Goal: Navigation & Orientation: Find specific page/section

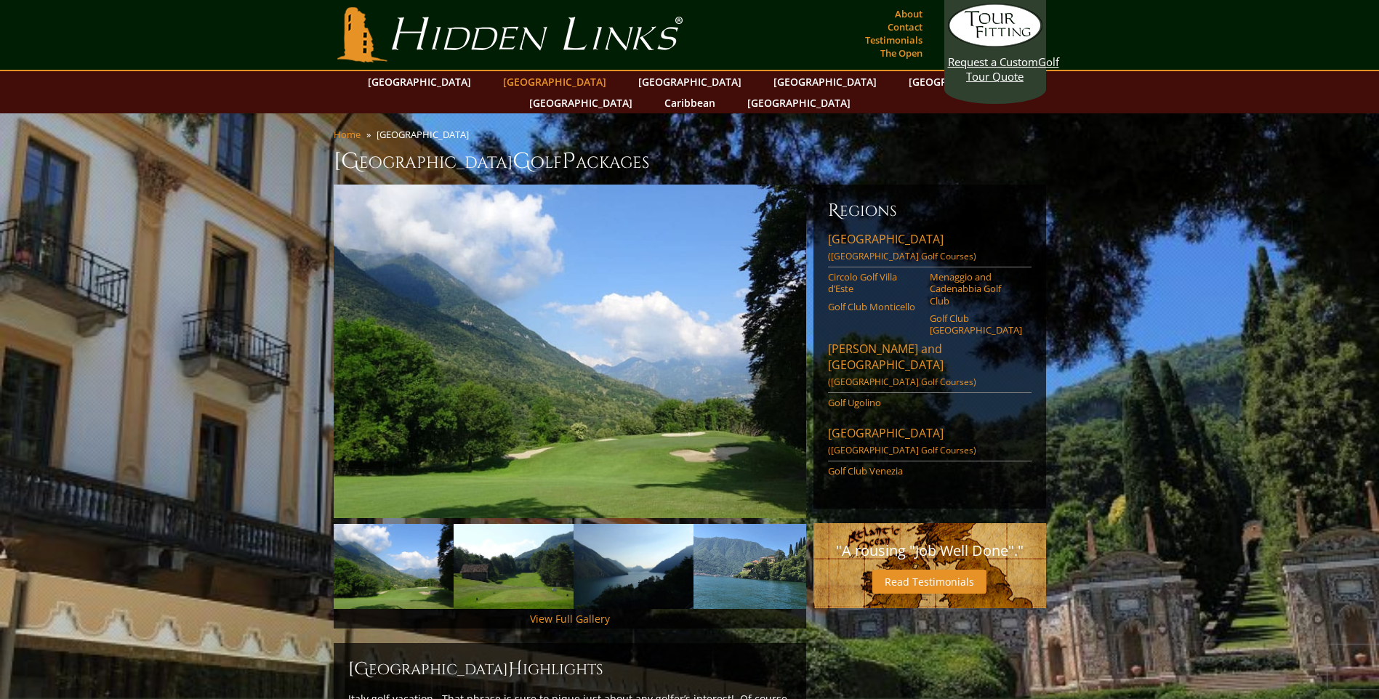
click at [538, 81] on link "[GEOGRAPHIC_DATA]" at bounding box center [555, 81] width 118 height 21
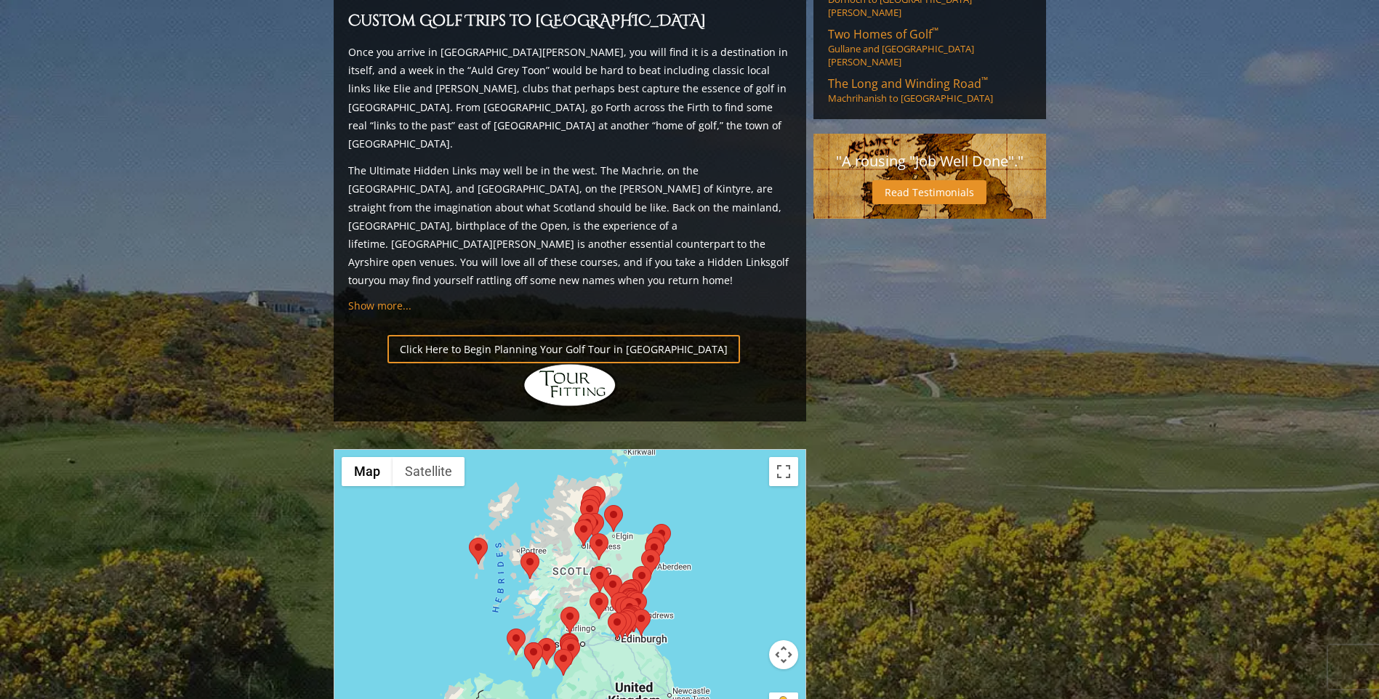
scroll to position [1453, 0]
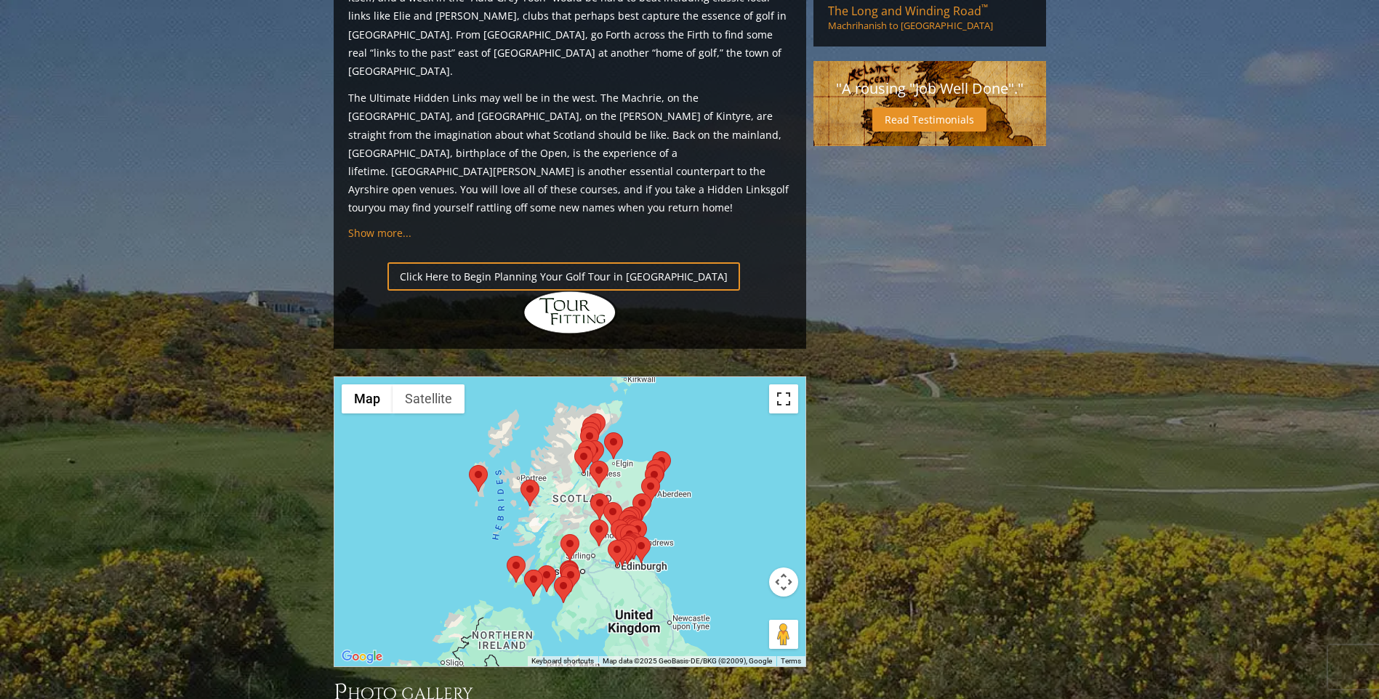
click at [786, 384] on button "Toggle fullscreen view" at bounding box center [783, 398] width 29 height 29
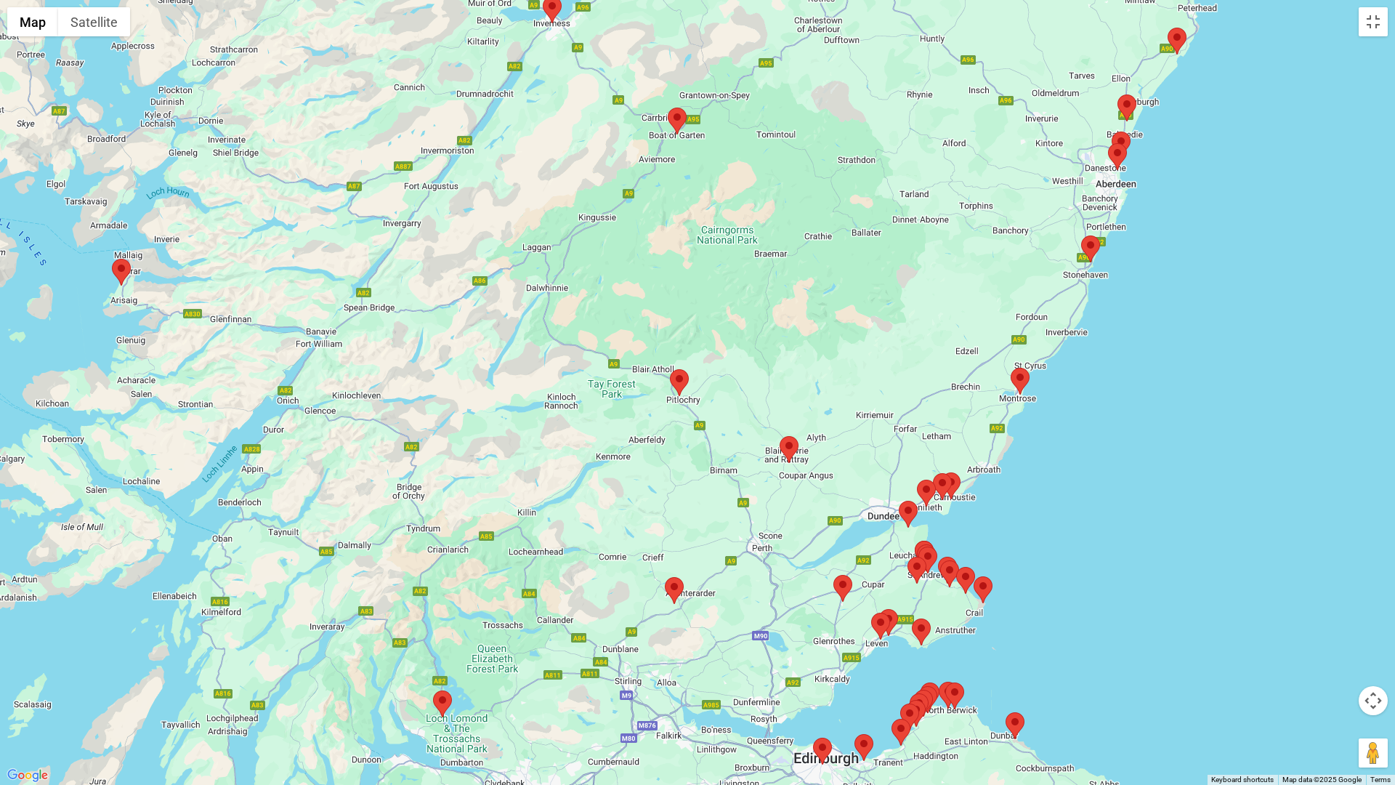
drag, startPoint x: 1241, startPoint y: 498, endPoint x: 1141, endPoint y: 413, distance: 131.0
click at [1143, 415] on div at bounding box center [697, 392] width 1395 height 785
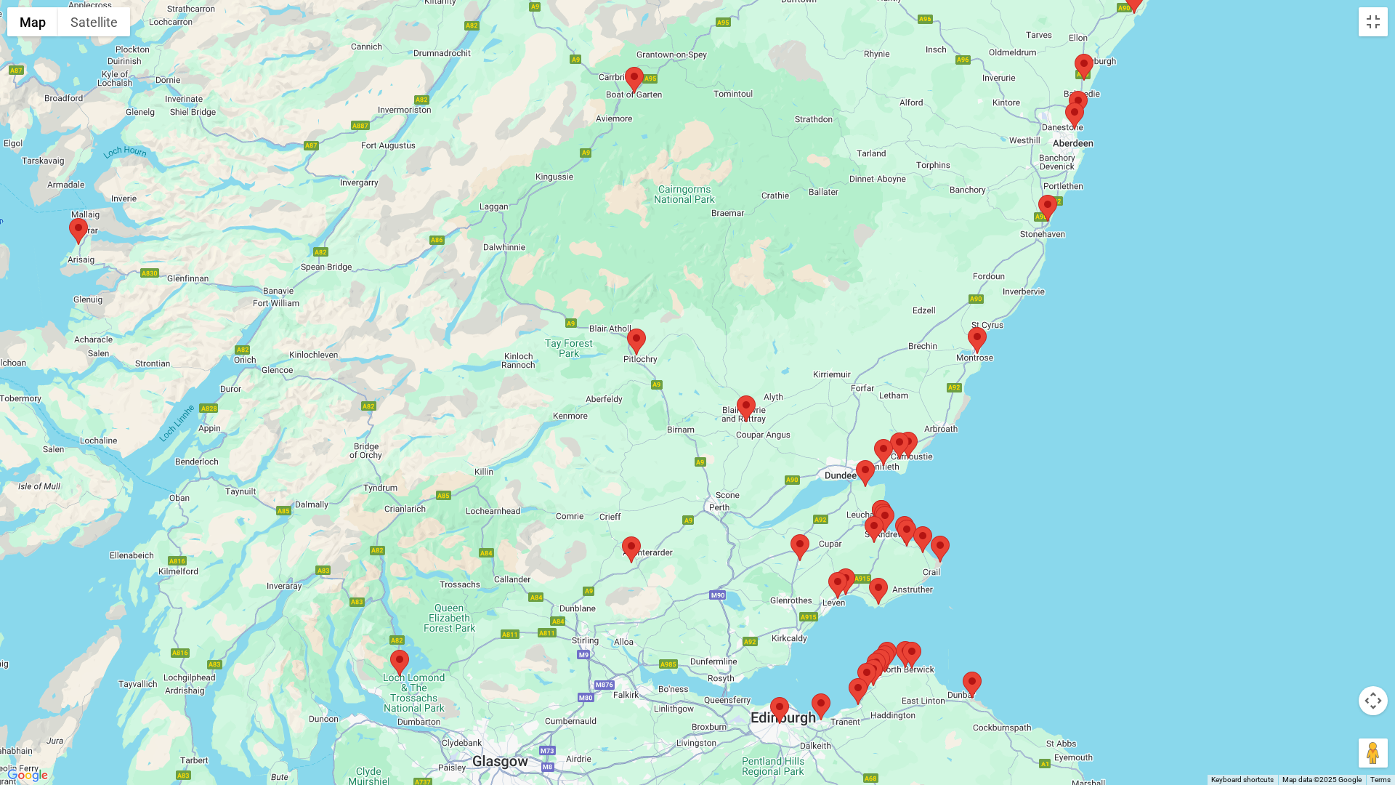
drag, startPoint x: 1026, startPoint y: 544, endPoint x: 1085, endPoint y: 500, distance: 73.3
click at [1085, 500] on div at bounding box center [697, 392] width 1395 height 785
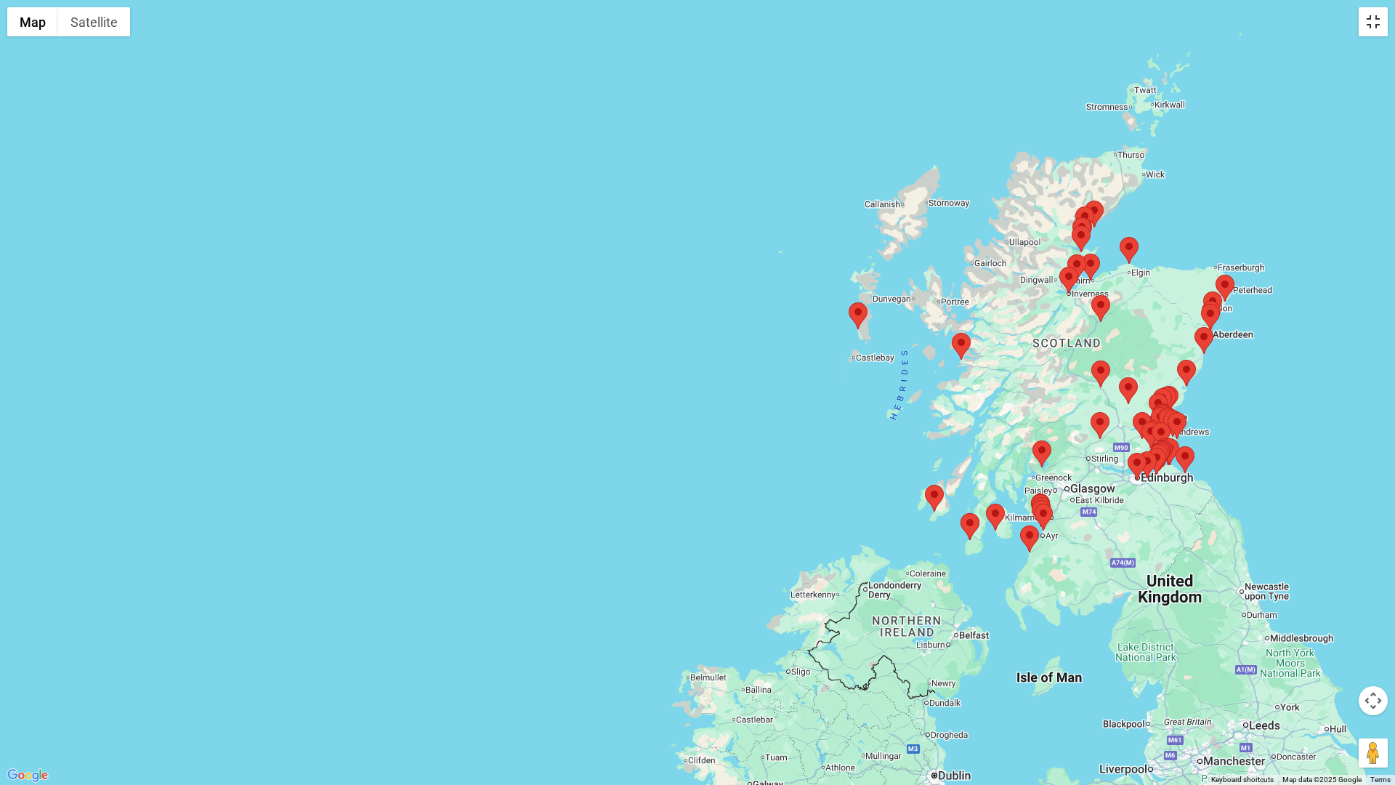
click at [1371, 25] on button "Toggle fullscreen view" at bounding box center [1373, 21] width 29 height 29
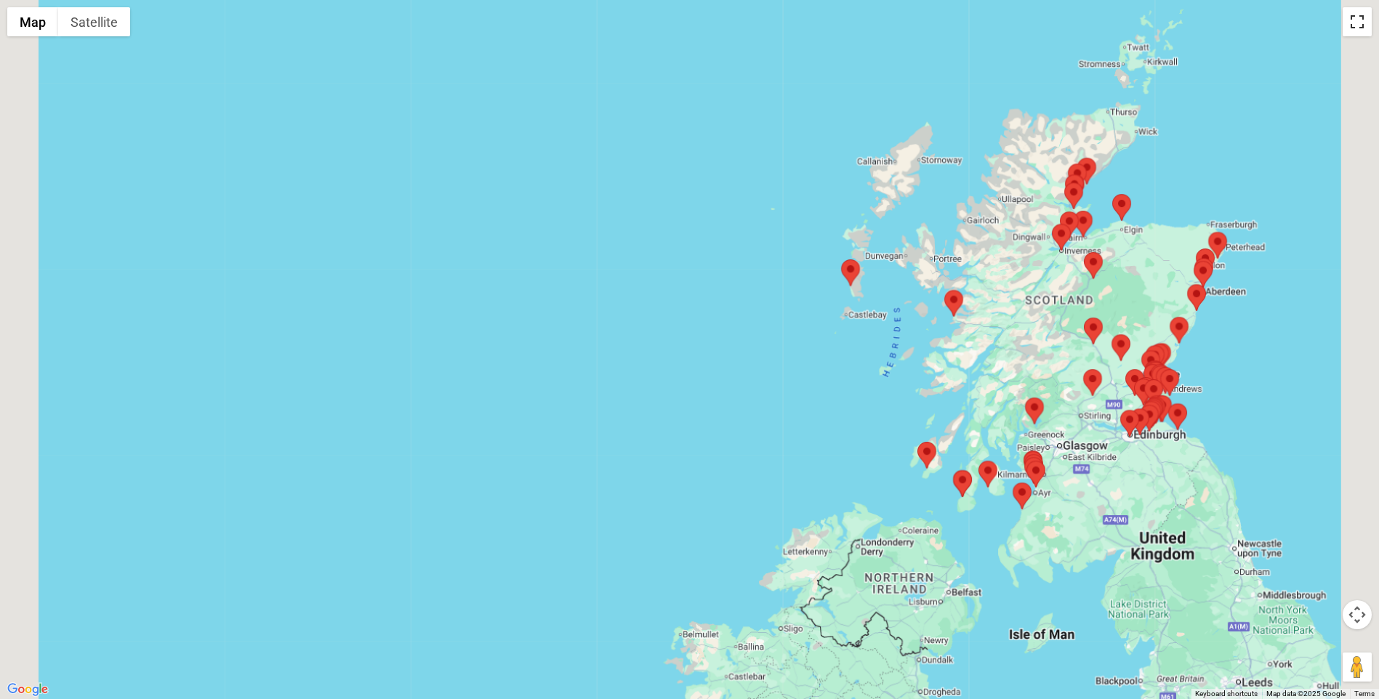
scroll to position [73, 0]
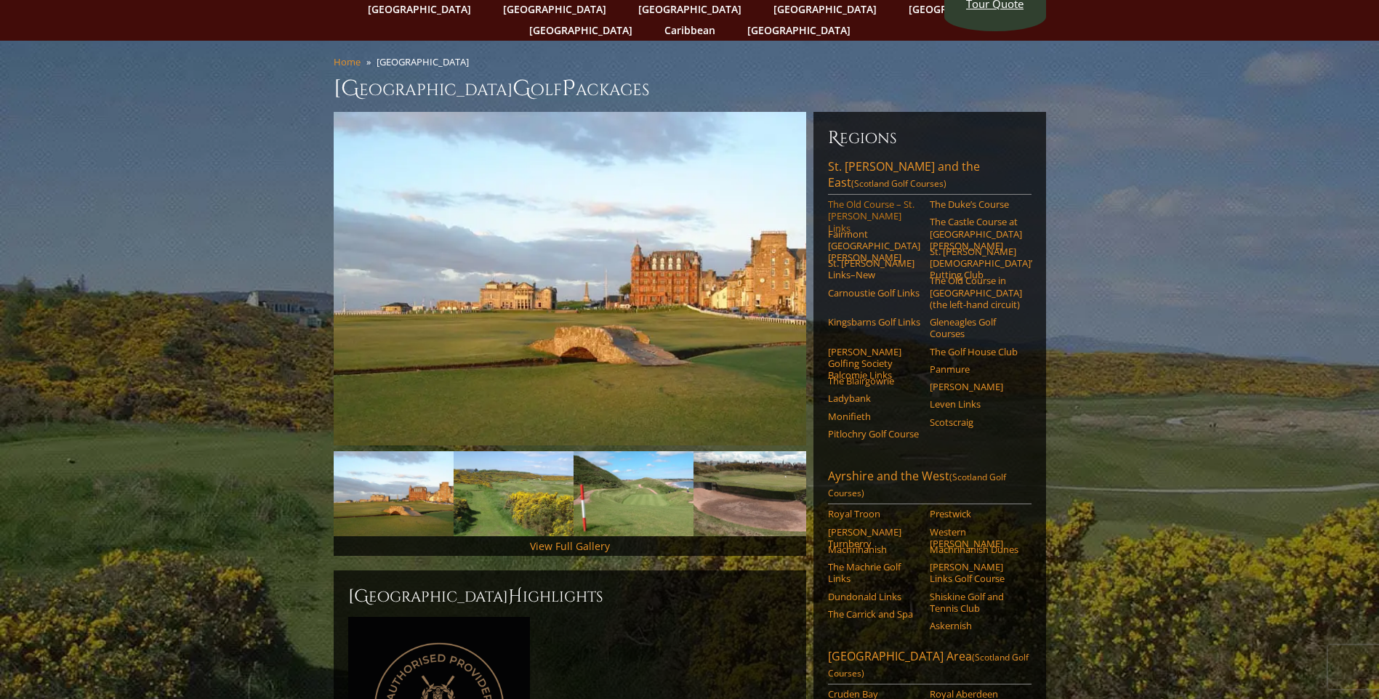
click at [865, 198] on link "The Old Course – St. Andrews Links" at bounding box center [874, 216] width 92 height 36
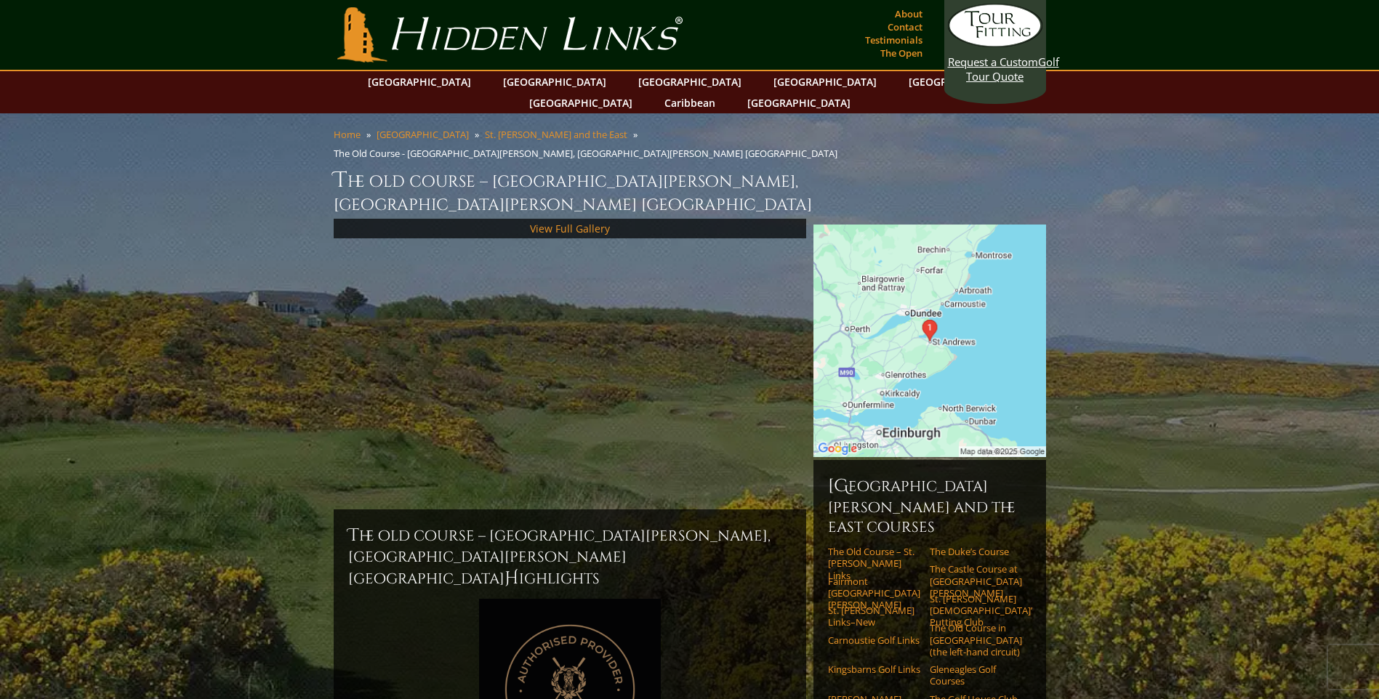
click at [902, 274] on img at bounding box center [929, 341] width 233 height 233
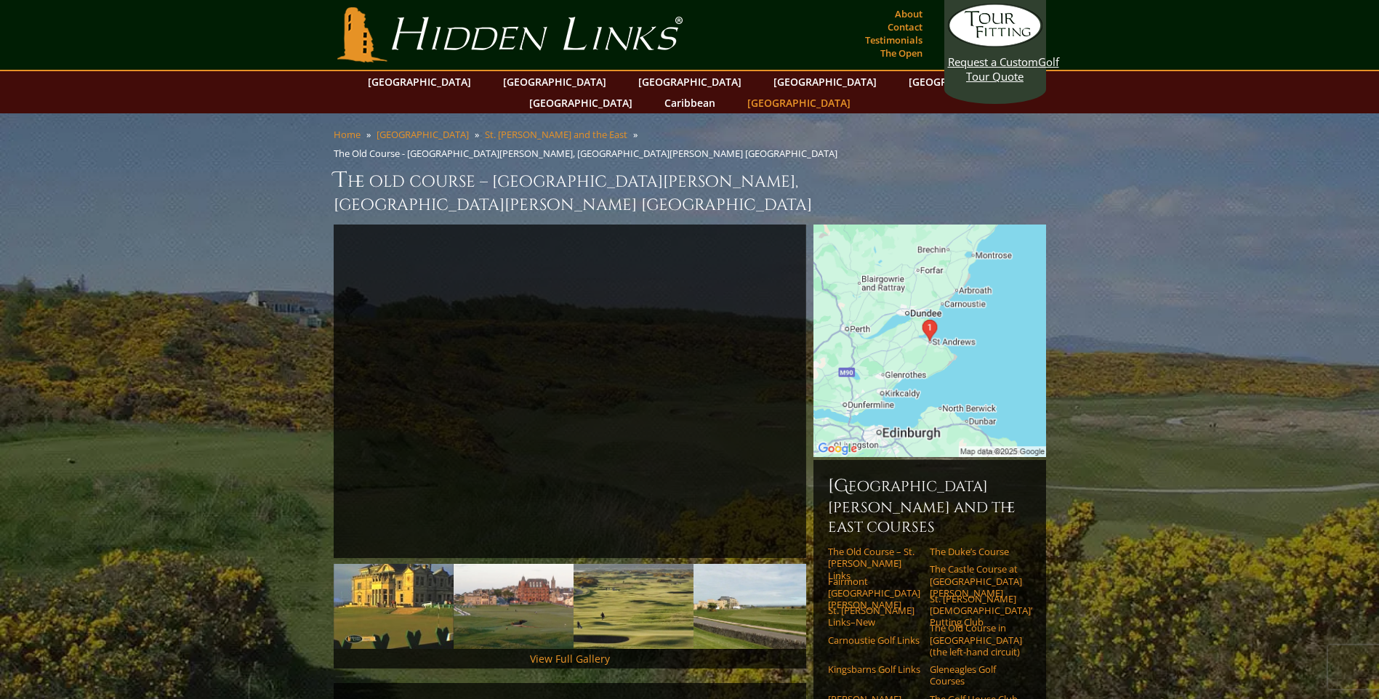
click at [857, 92] on link "[GEOGRAPHIC_DATA]" at bounding box center [799, 102] width 118 height 21
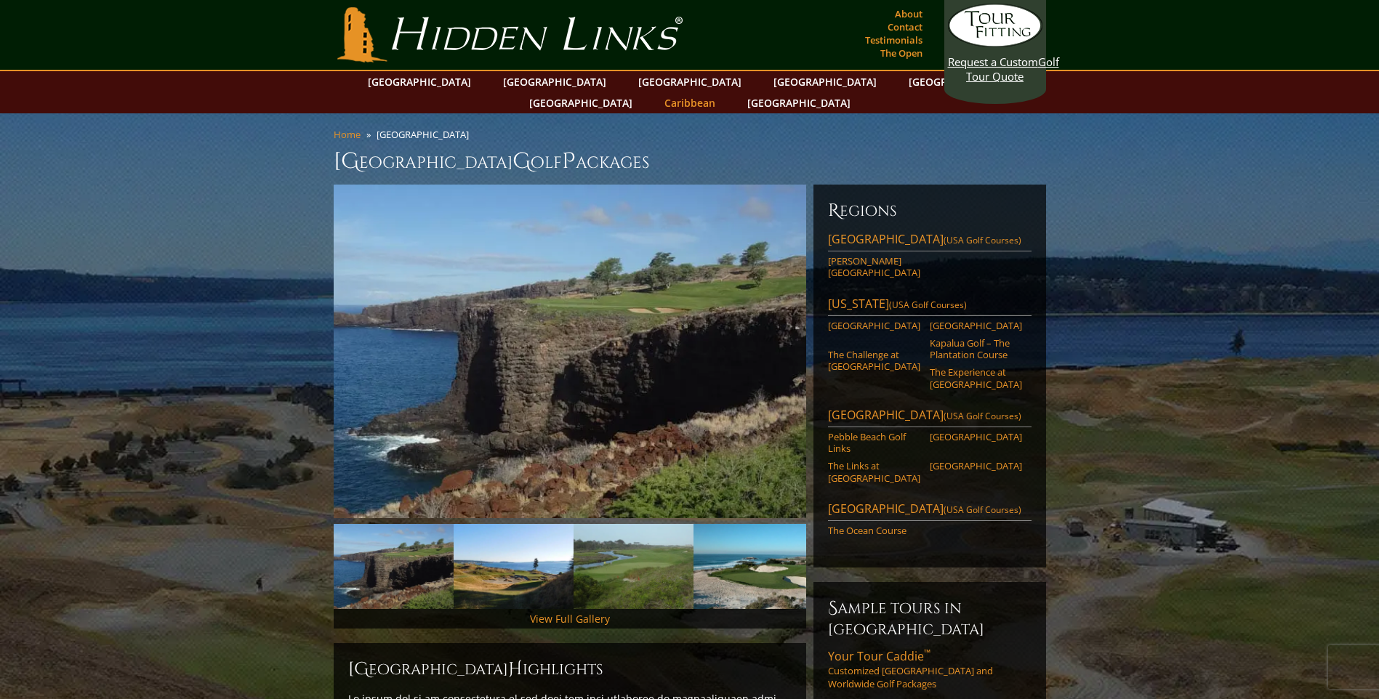
click at [722, 92] on link "Caribbean" at bounding box center [689, 102] width 65 height 21
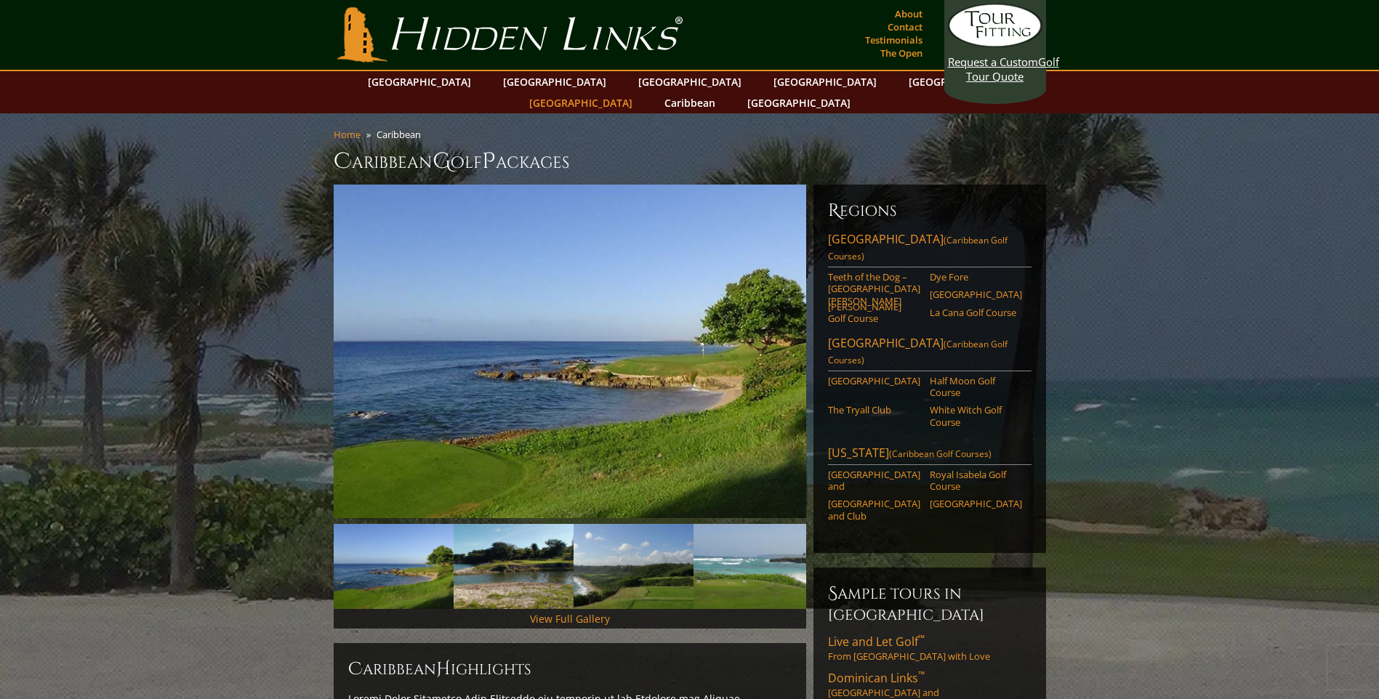
click at [639, 92] on link "[GEOGRAPHIC_DATA]" at bounding box center [581, 102] width 118 height 21
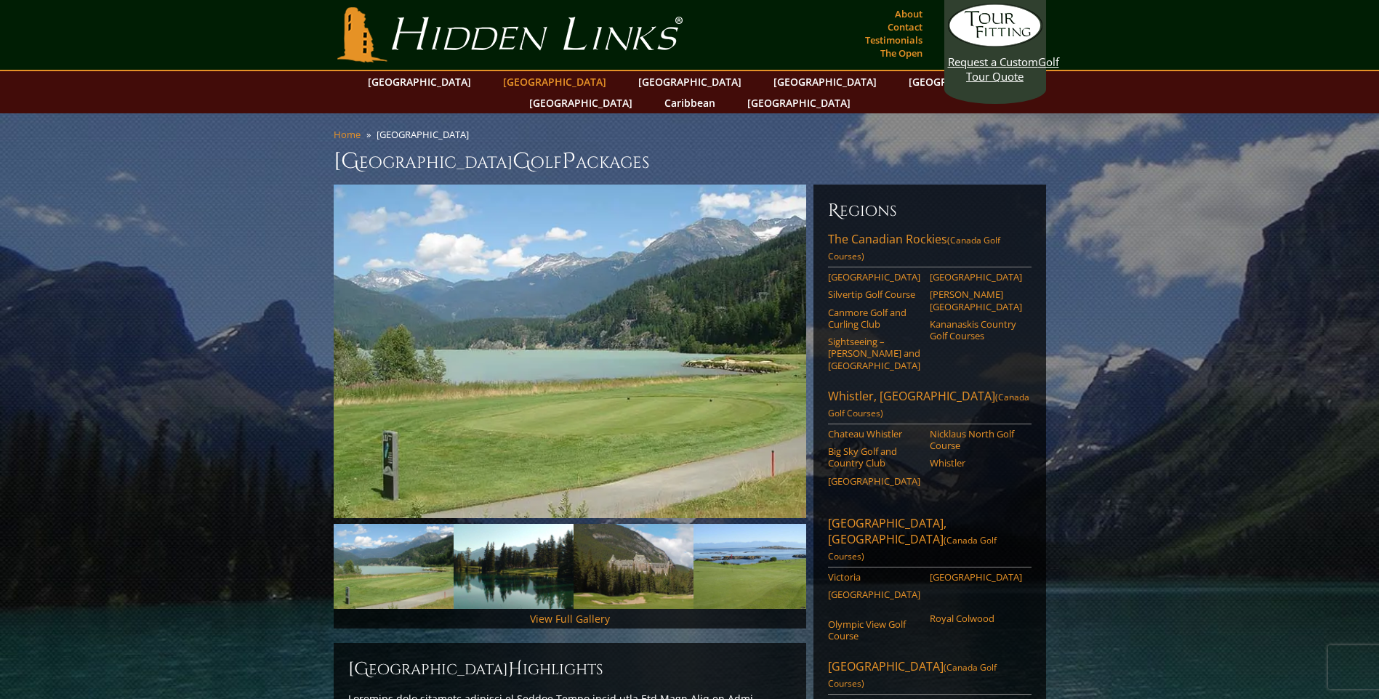
click at [525, 78] on link "[GEOGRAPHIC_DATA]" at bounding box center [555, 81] width 118 height 21
